Goal: Obtain resource: Download file/media

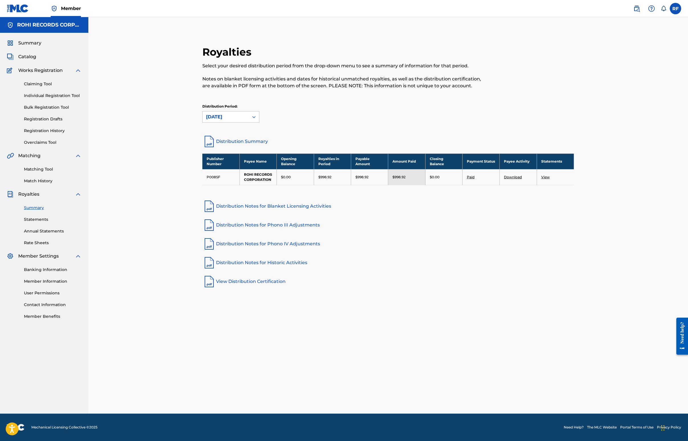
scroll to position [51, 0]
click at [522, 179] on link "Download" at bounding box center [513, 177] width 18 height 4
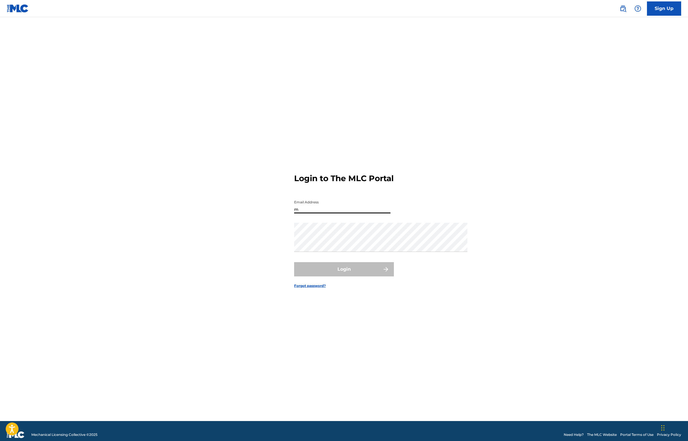
type input "mayramusic_editora@hotmail.com"
click at [344, 276] on button "Login" at bounding box center [344, 269] width 100 height 14
